Goal: Navigation & Orientation: Find specific page/section

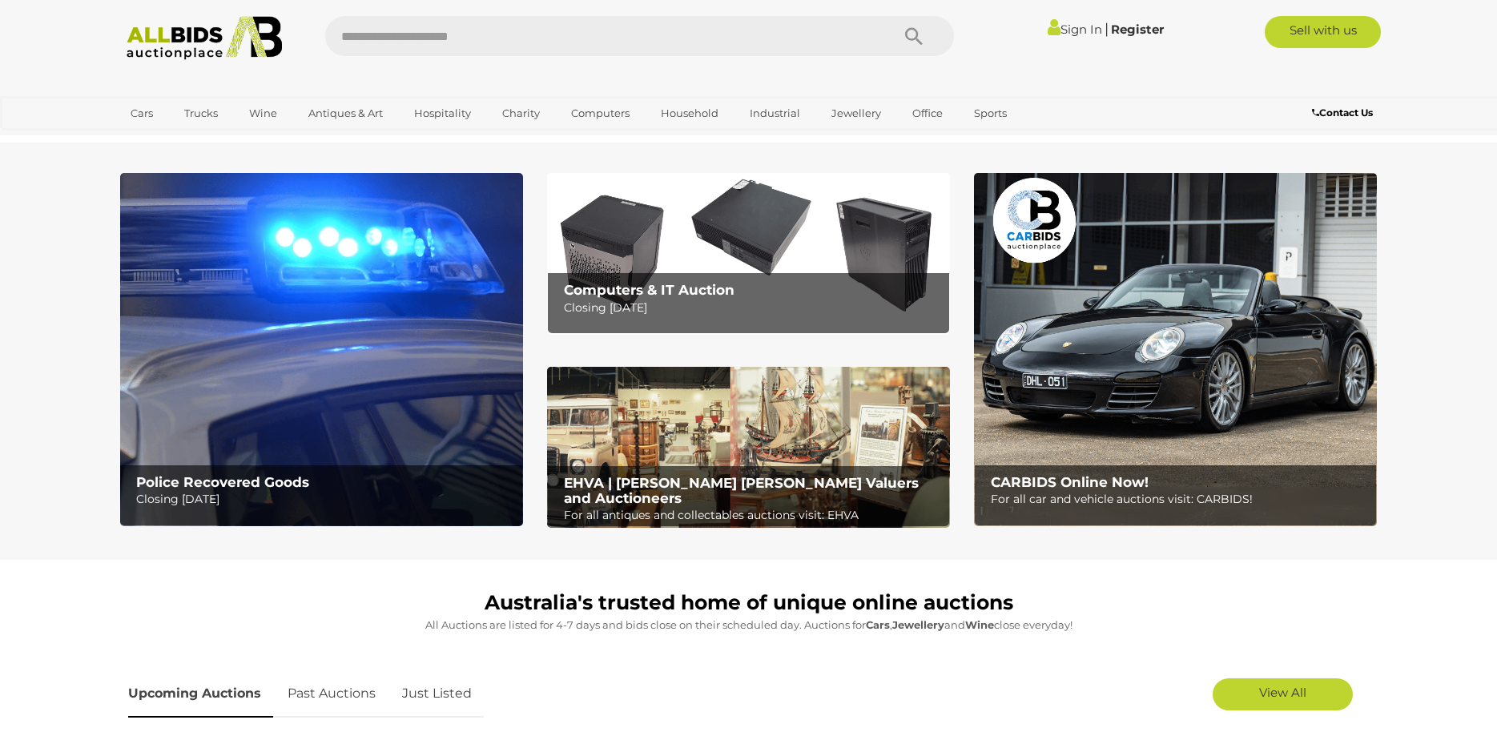
scroll to position [245, 0]
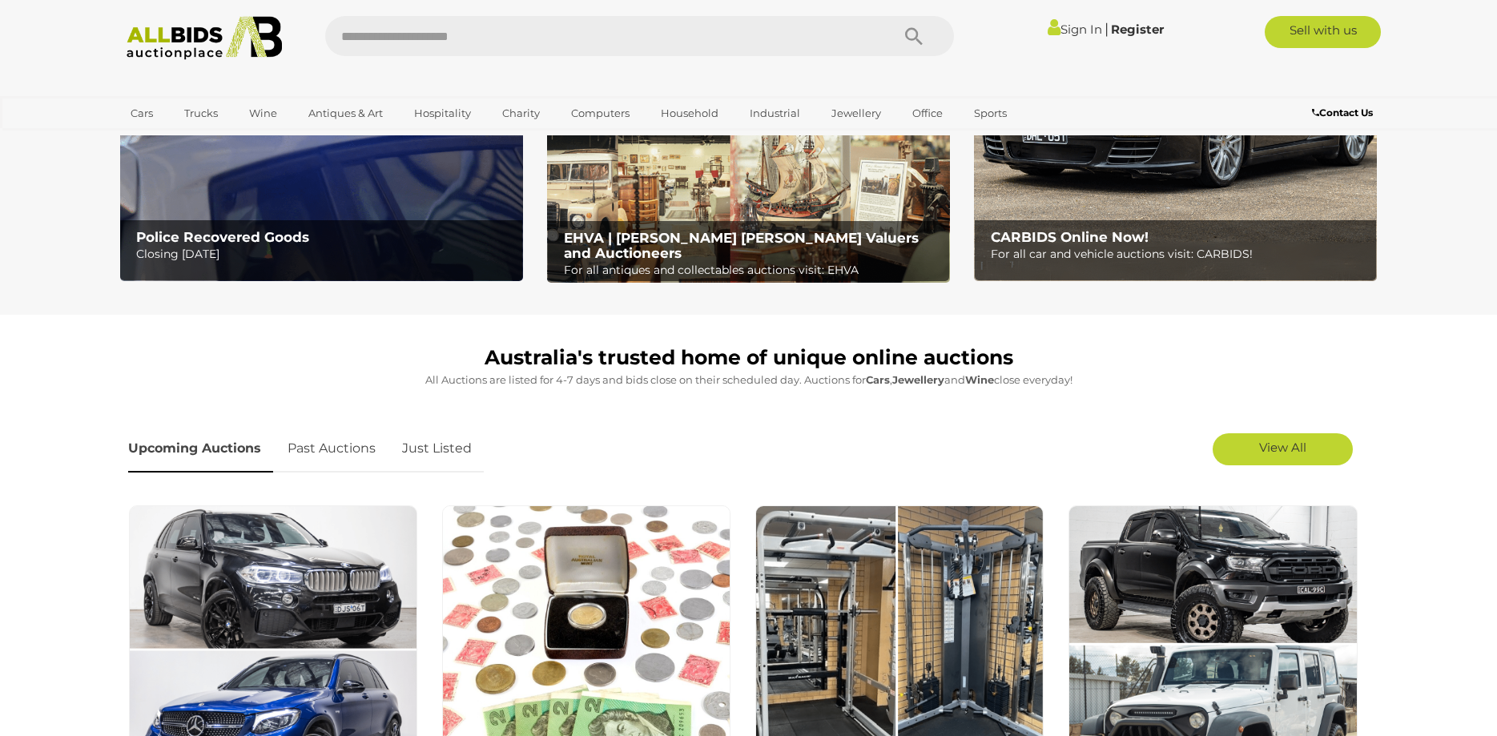
click at [346, 433] on link "Past Auctions" at bounding box center [332, 448] width 112 height 47
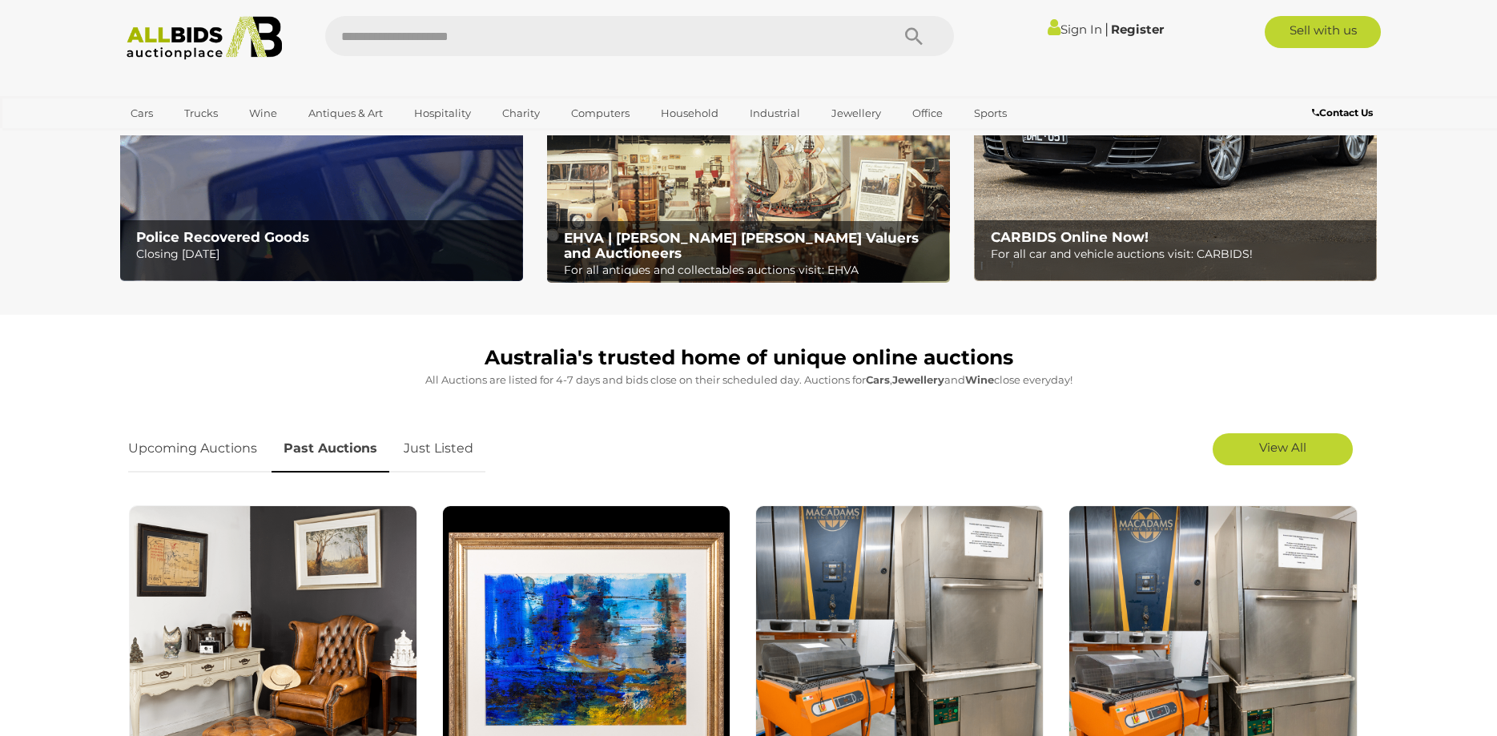
click at [476, 465] on link "Just Listed" at bounding box center [439, 448] width 94 height 47
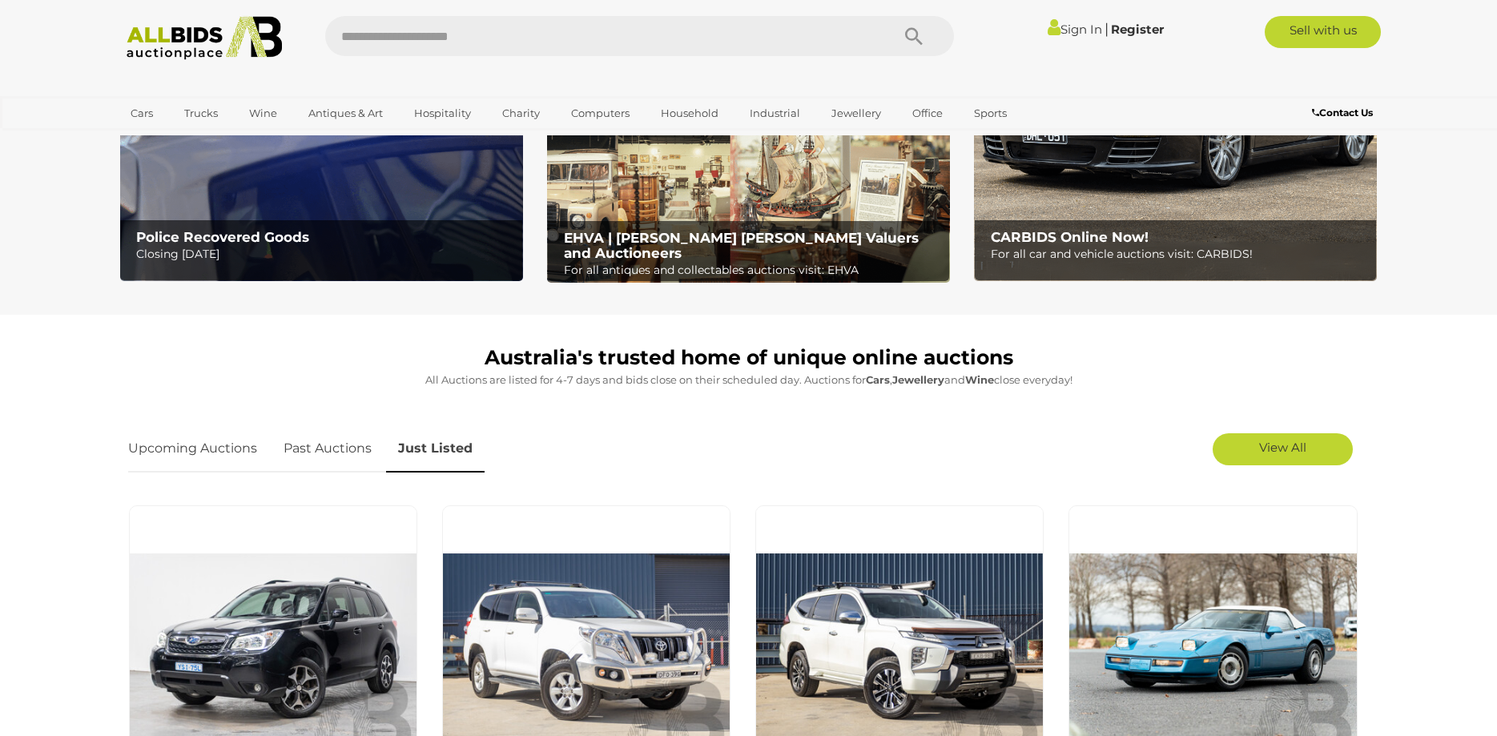
click at [369, 467] on link "Past Auctions" at bounding box center [328, 448] width 112 height 47
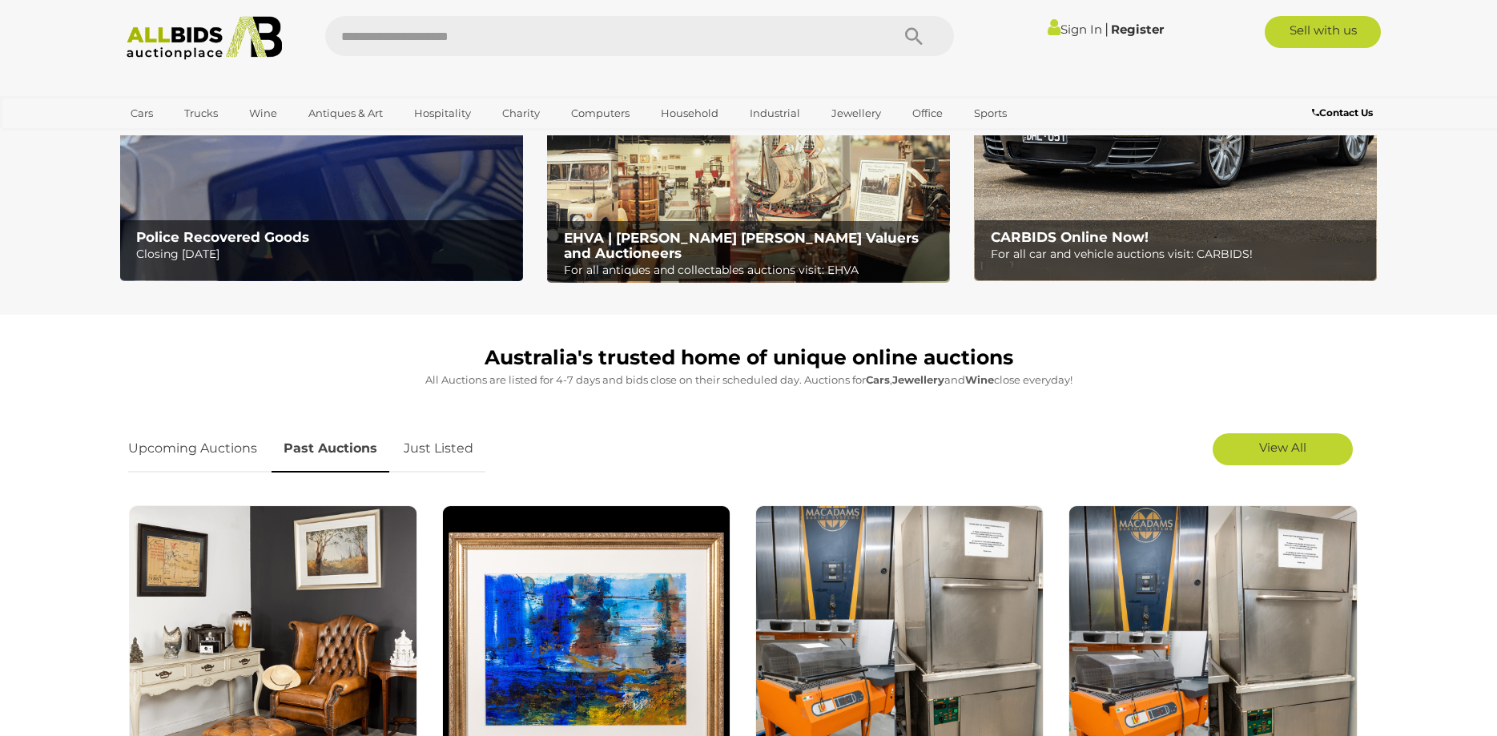
click at [211, 455] on link "Upcoming Auctions" at bounding box center [198, 448] width 141 height 47
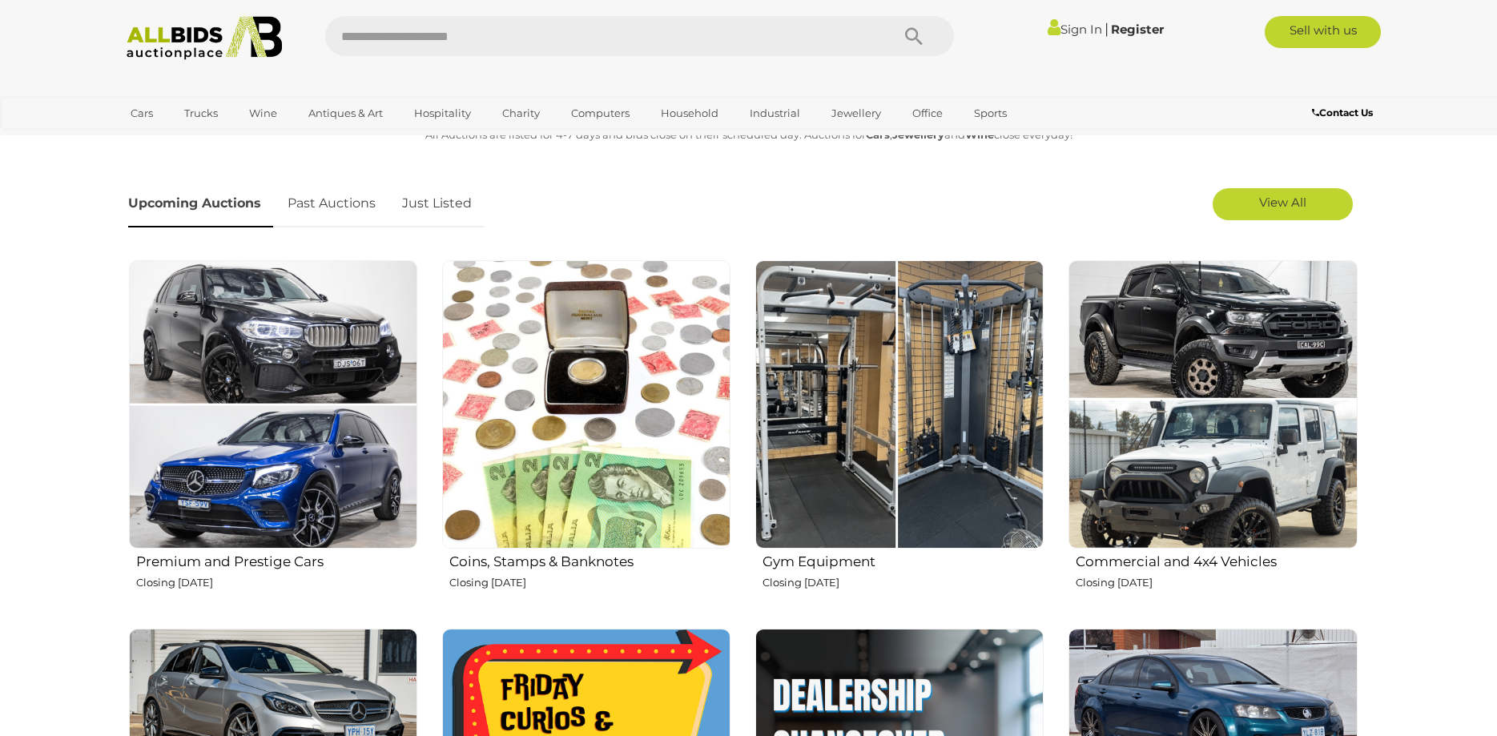
scroll to position [899, 0]
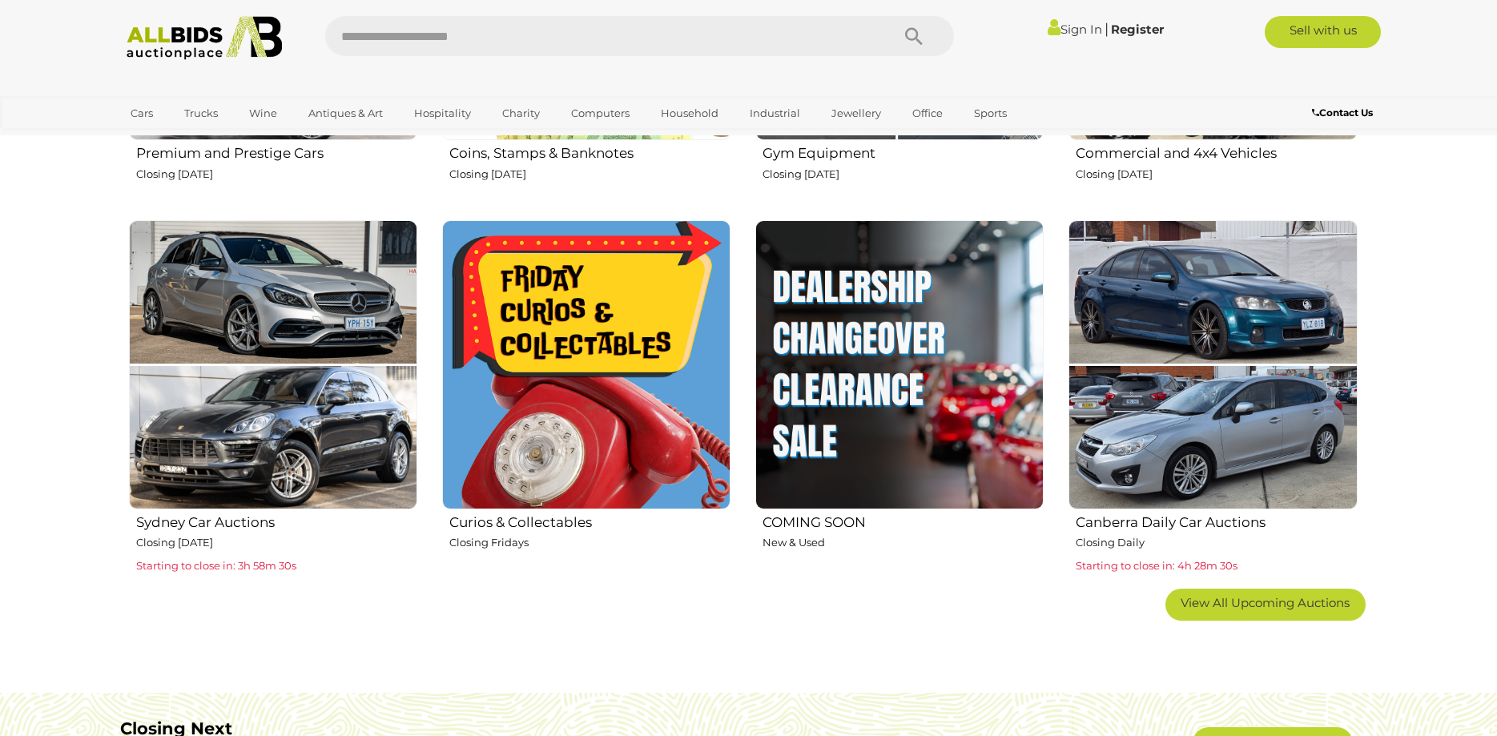
click at [1174, 560] on span "Starting to close in: 4h 28m 30s" at bounding box center [1157, 565] width 162 height 13
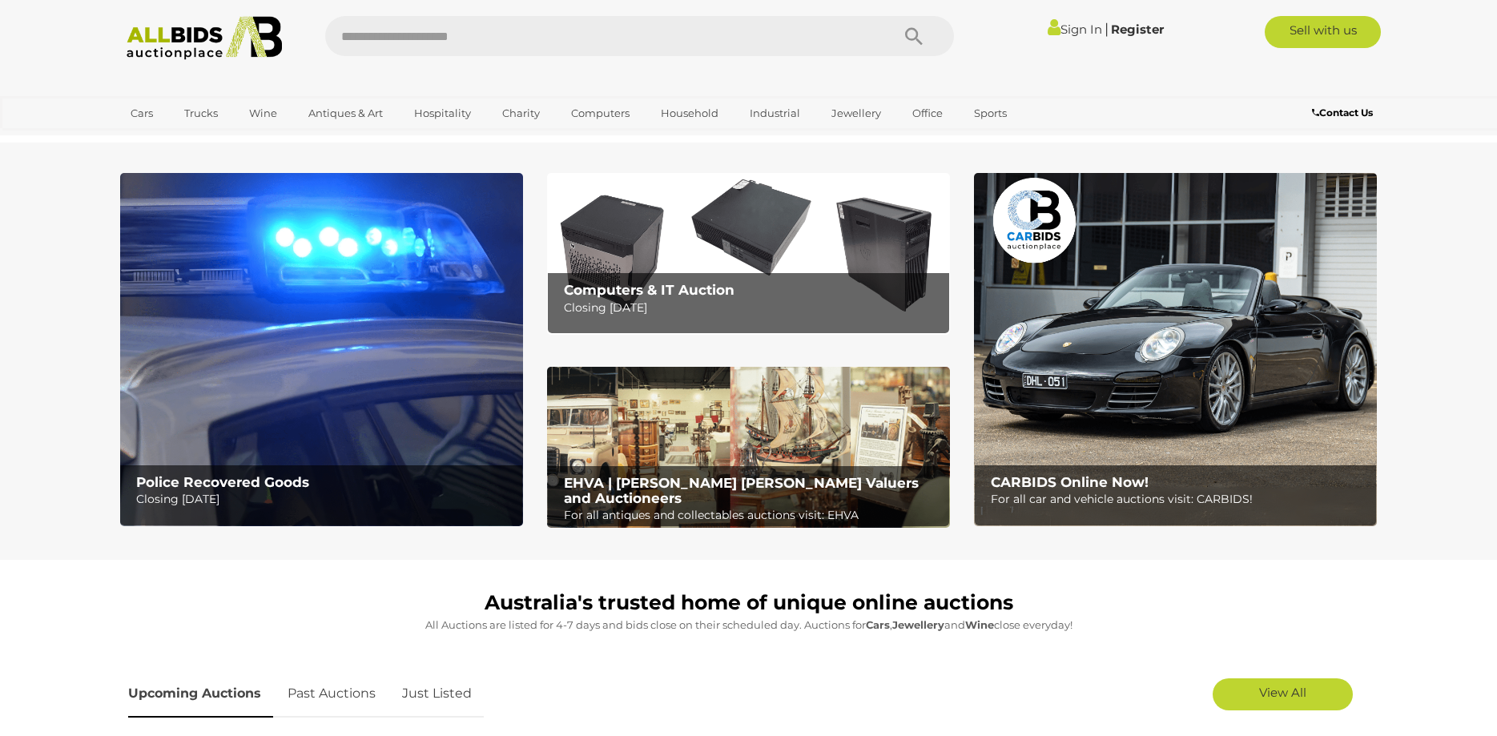
scroll to position [409, 0]
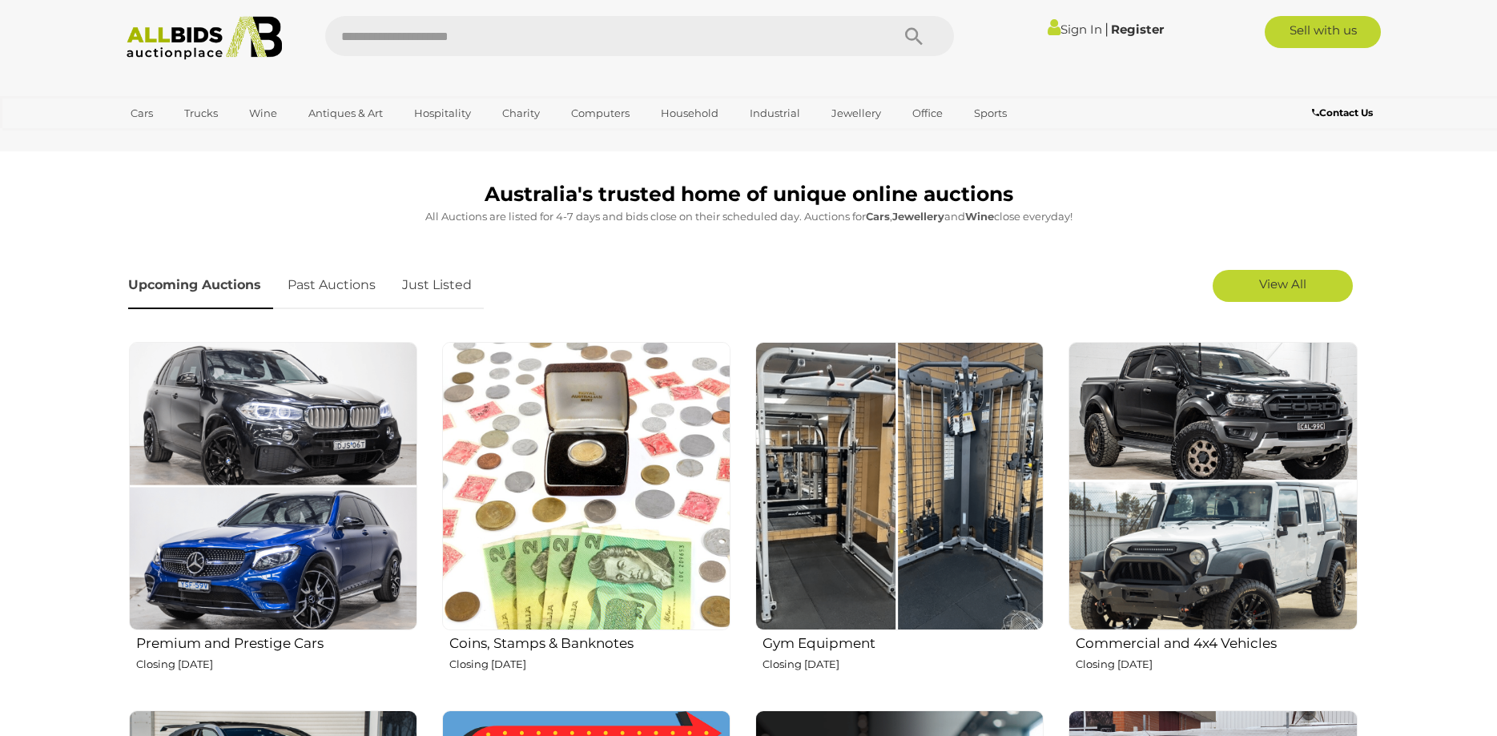
click at [335, 295] on link "Past Auctions" at bounding box center [332, 285] width 112 height 47
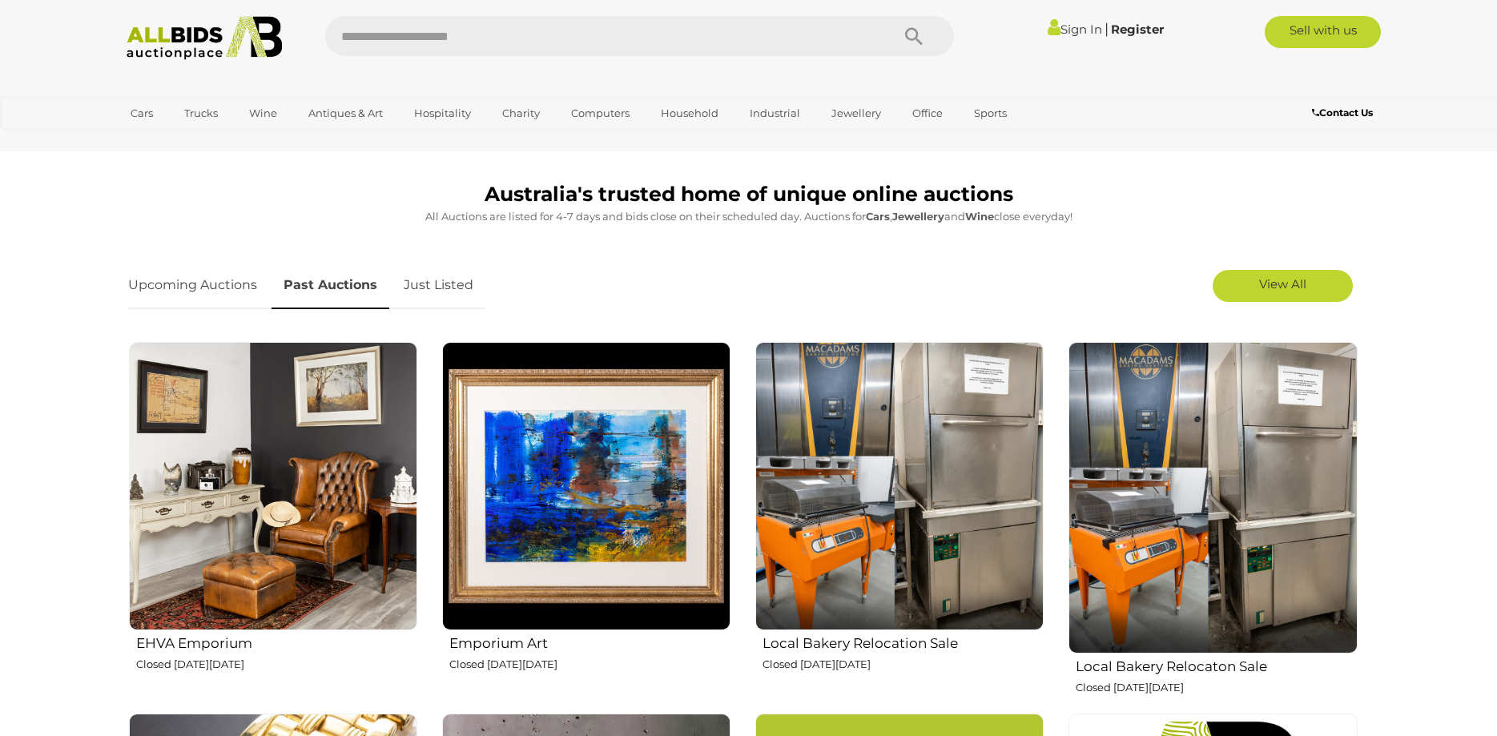
click at [270, 296] on ul "Upcoming Auctions Past Auctions Just Listed" at bounding box center [306, 285] width 357 height 47
click at [215, 296] on link "Upcoming Auctions" at bounding box center [198, 285] width 141 height 47
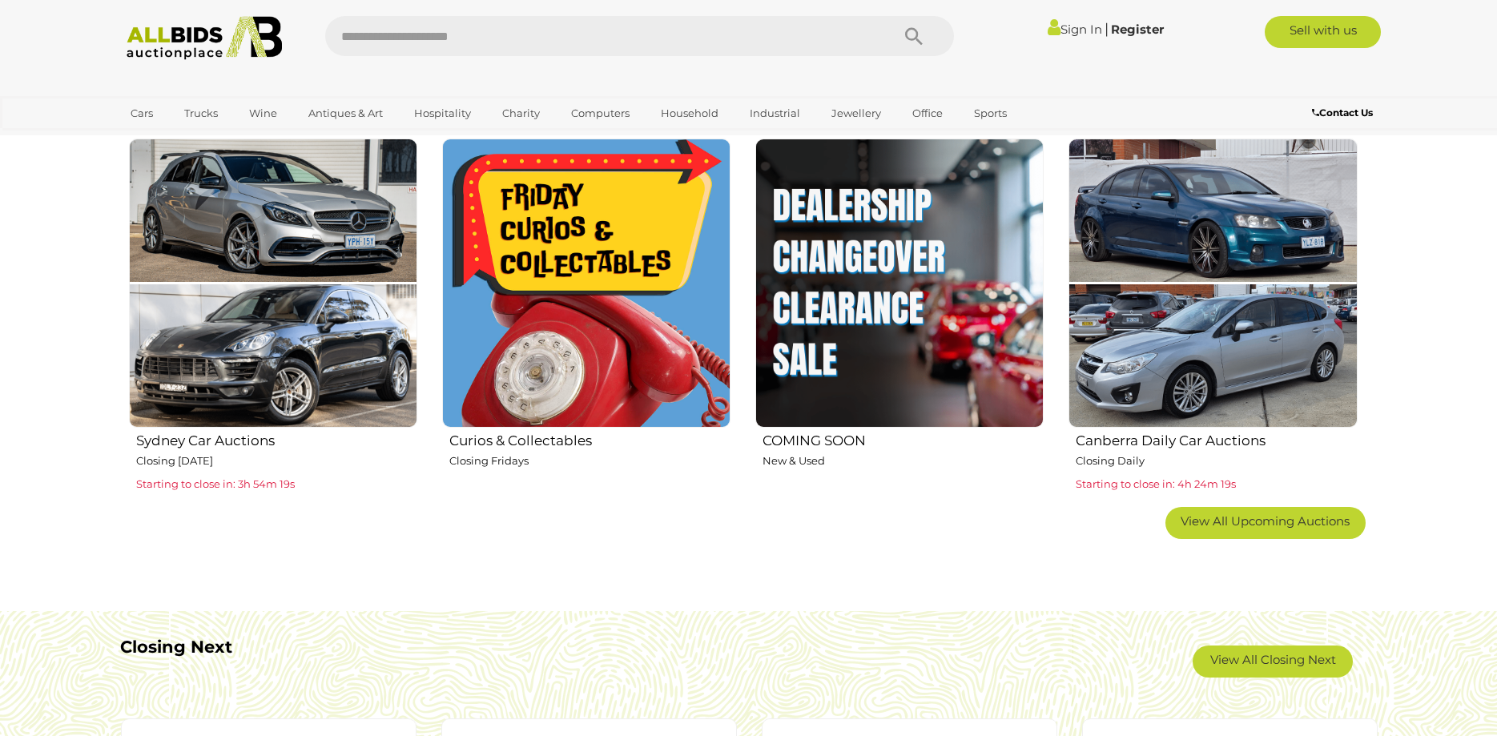
scroll to position [654, 0]
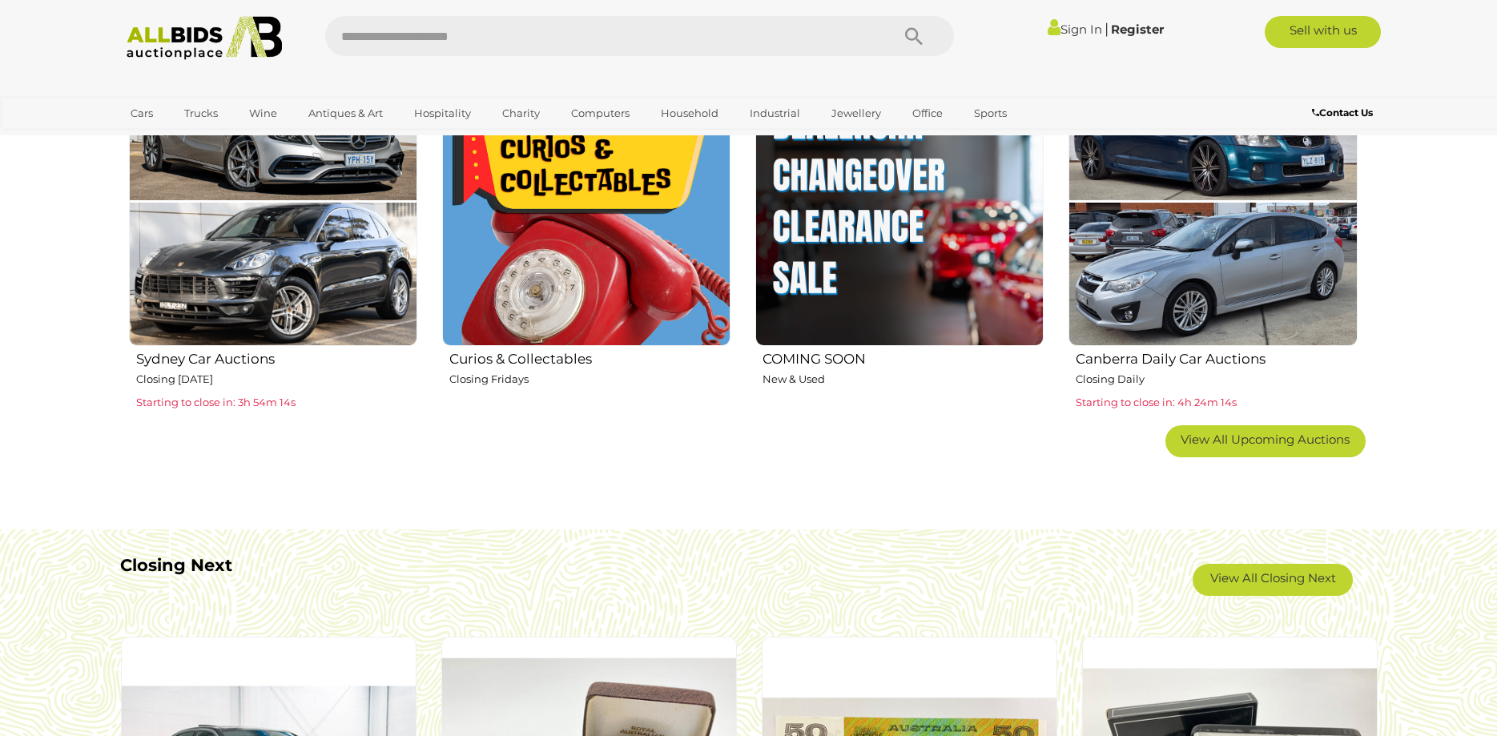
scroll to position [1226, 0]
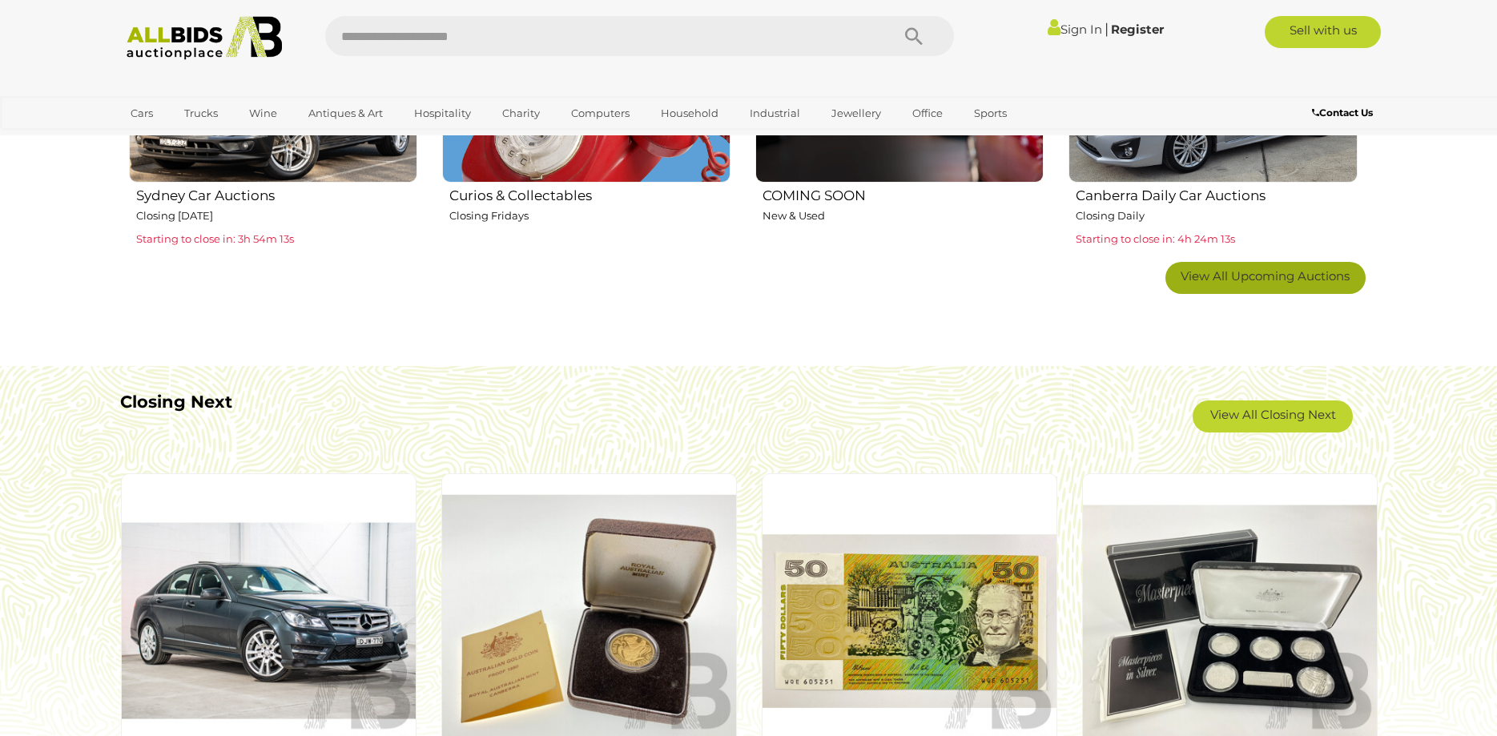
click at [1319, 281] on span "View All Upcoming Auctions" at bounding box center [1265, 275] width 169 height 15
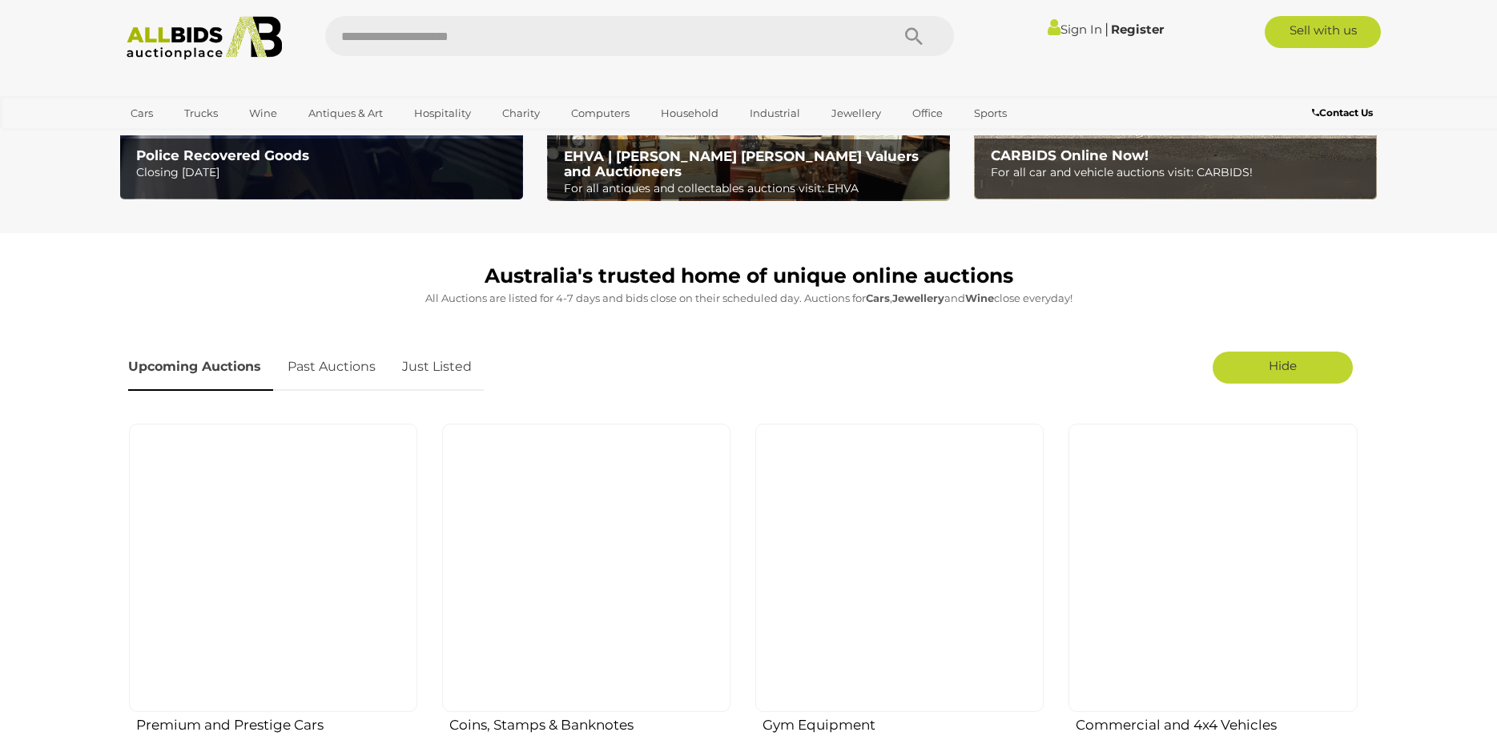
scroll to position [0, 0]
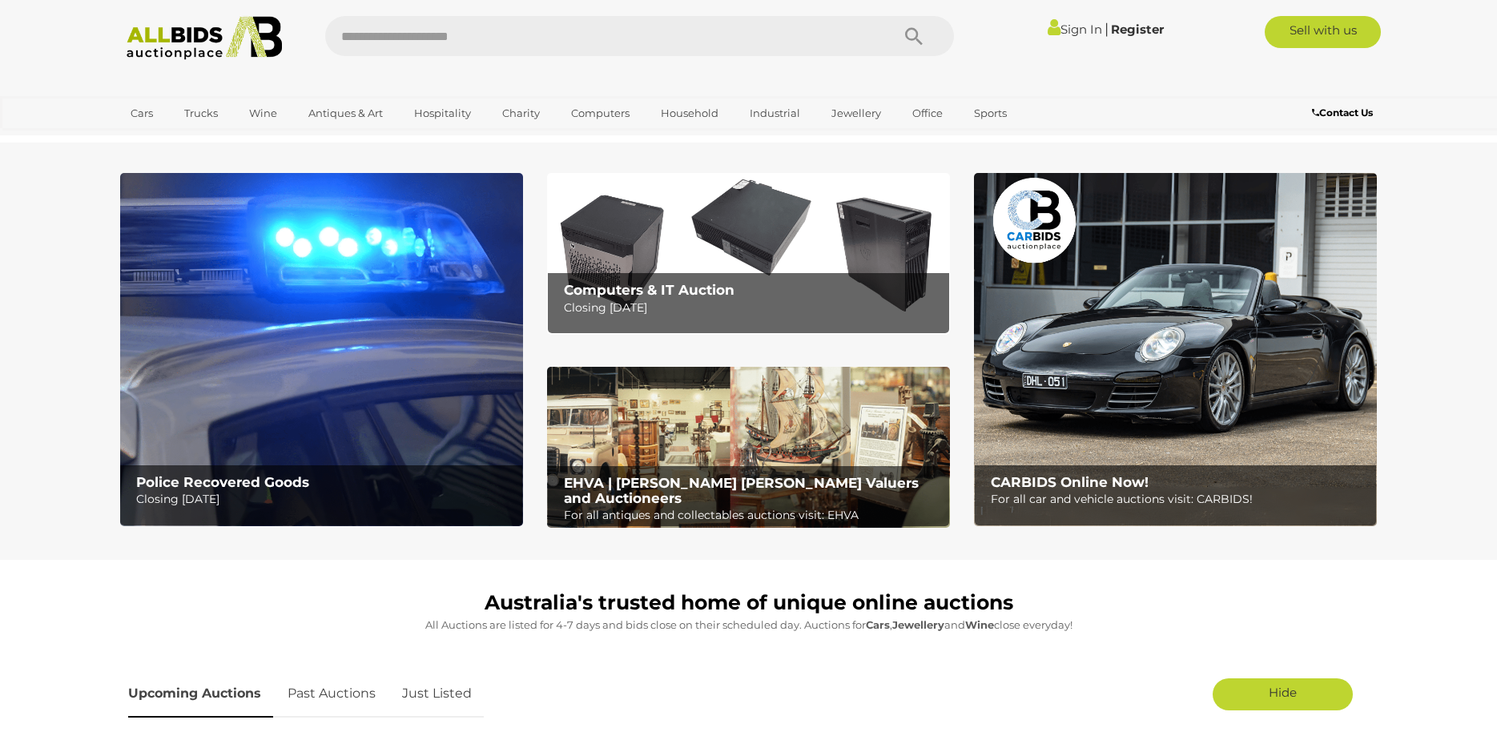
click at [769, 505] on p "For all antiques and collectables auctions visit: EHVA" at bounding box center [752, 515] width 377 height 20
